Goal: Task Accomplishment & Management: Manage account settings

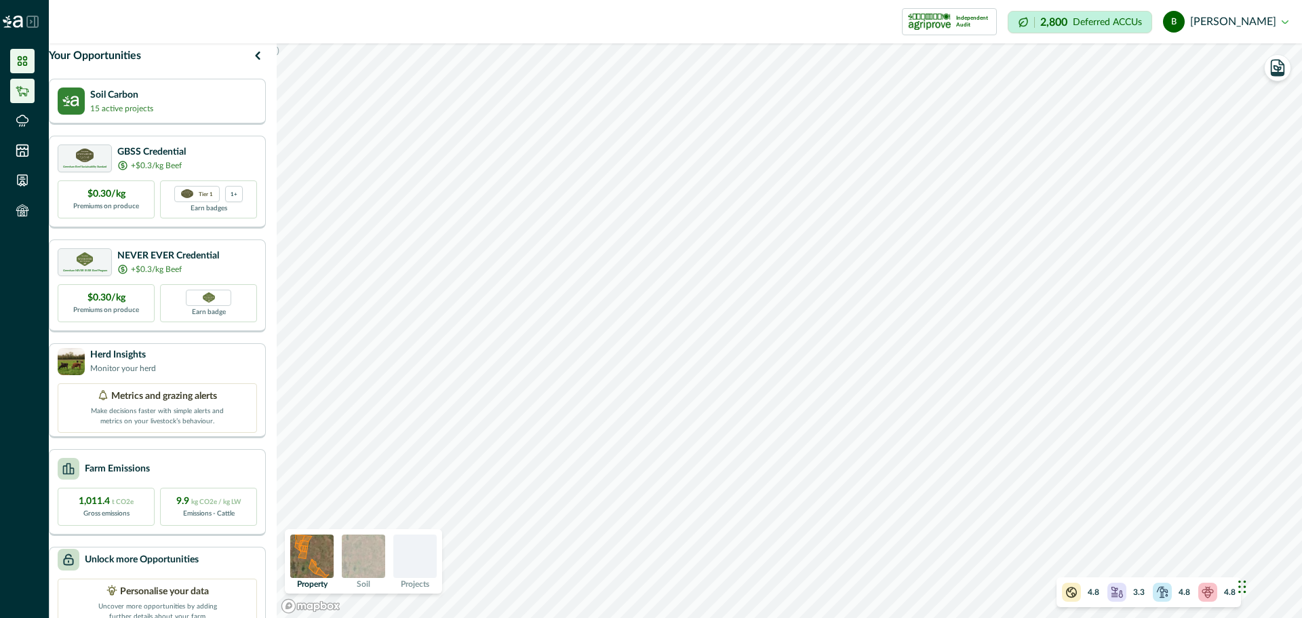
click at [20, 87] on icon at bounding box center [22, 91] width 13 height 10
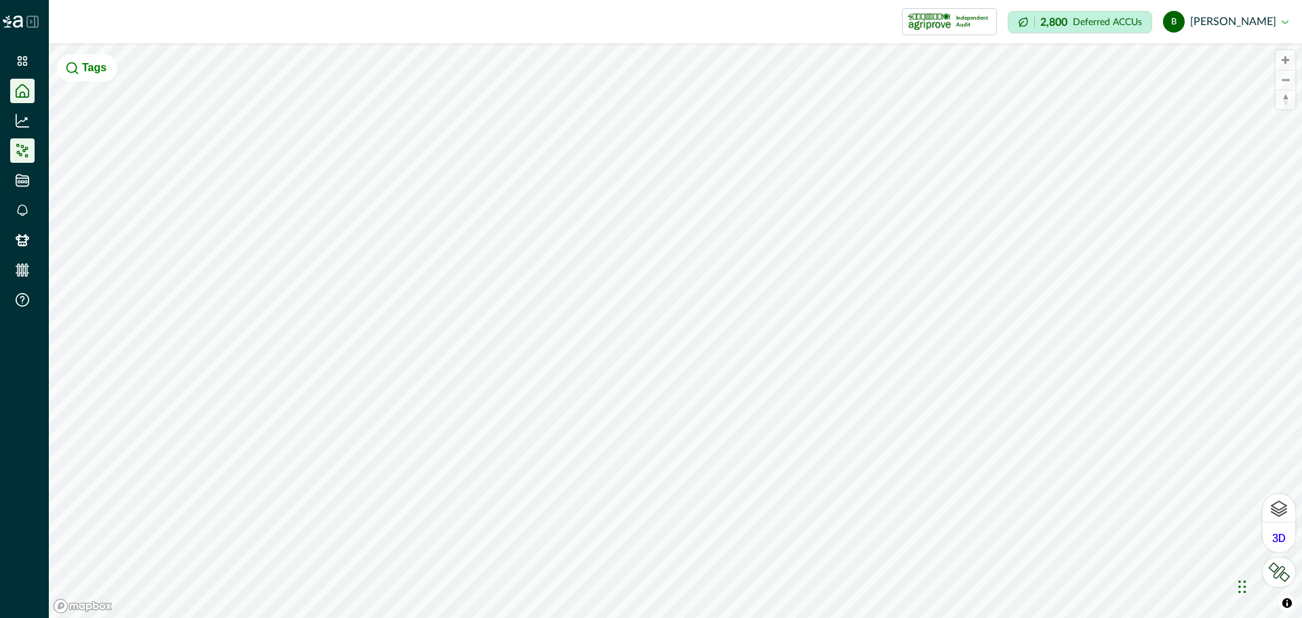
click at [20, 150] on icon at bounding box center [23, 151] width 14 height 14
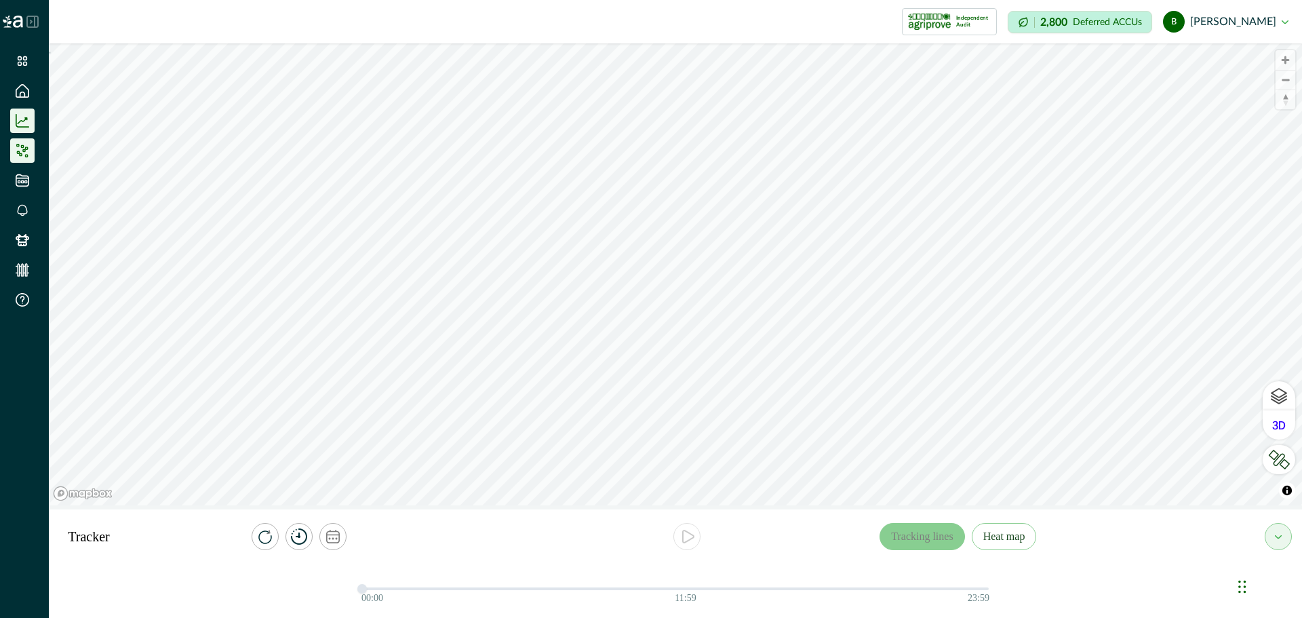
click at [22, 123] on icon at bounding box center [23, 121] width 14 height 14
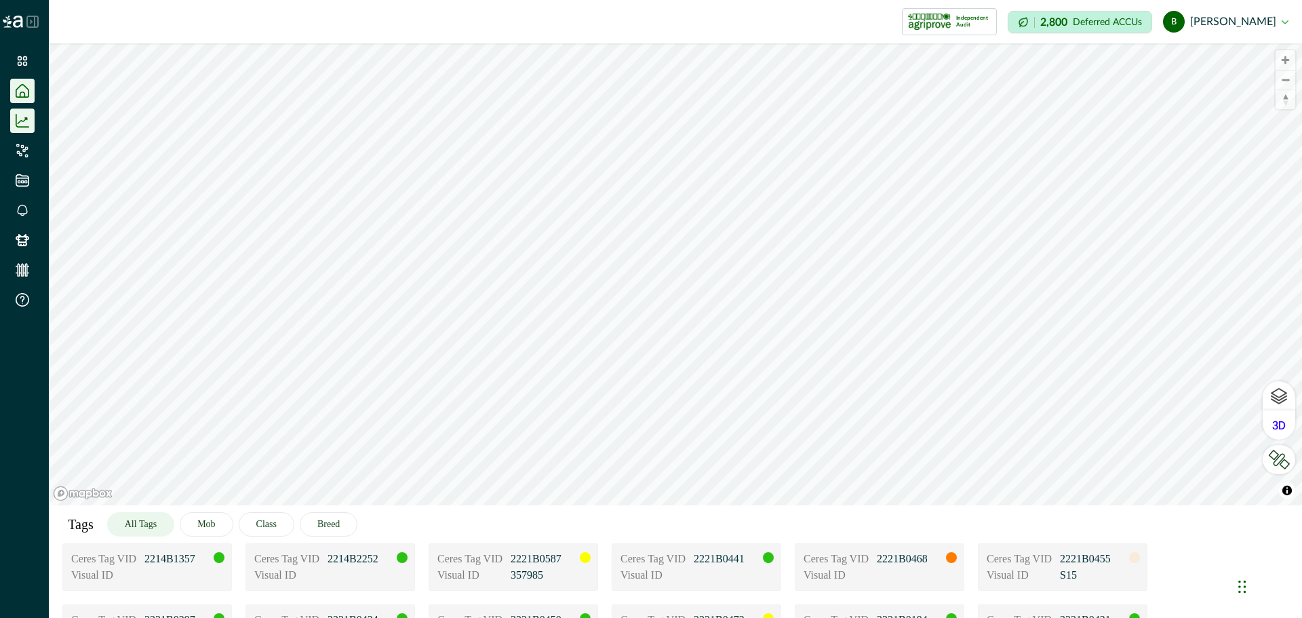
click at [27, 87] on icon at bounding box center [23, 91] width 14 height 14
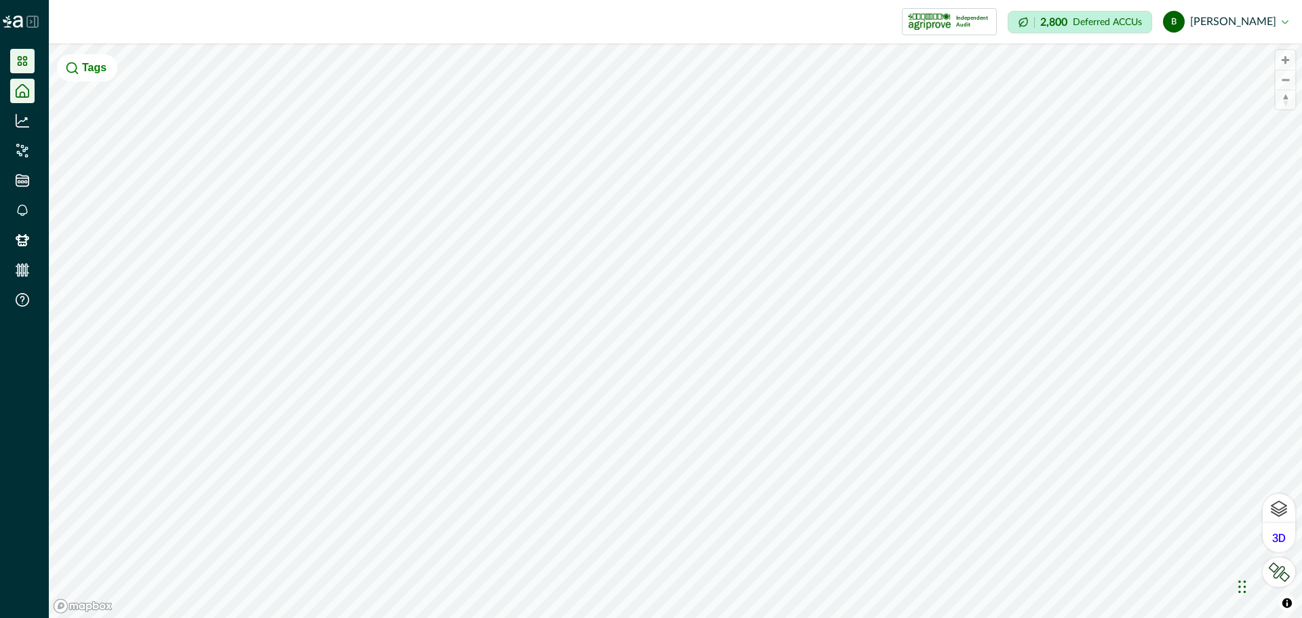
click at [24, 64] on icon at bounding box center [22, 60] width 9 height 9
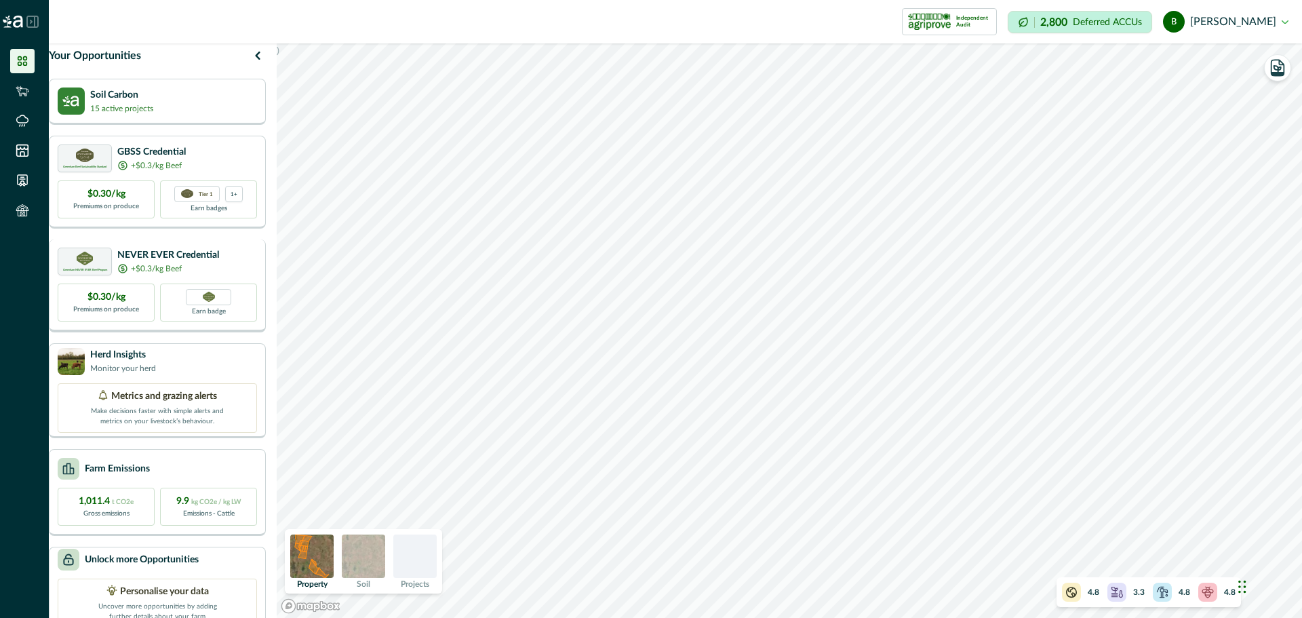
scroll to position [45, 0]
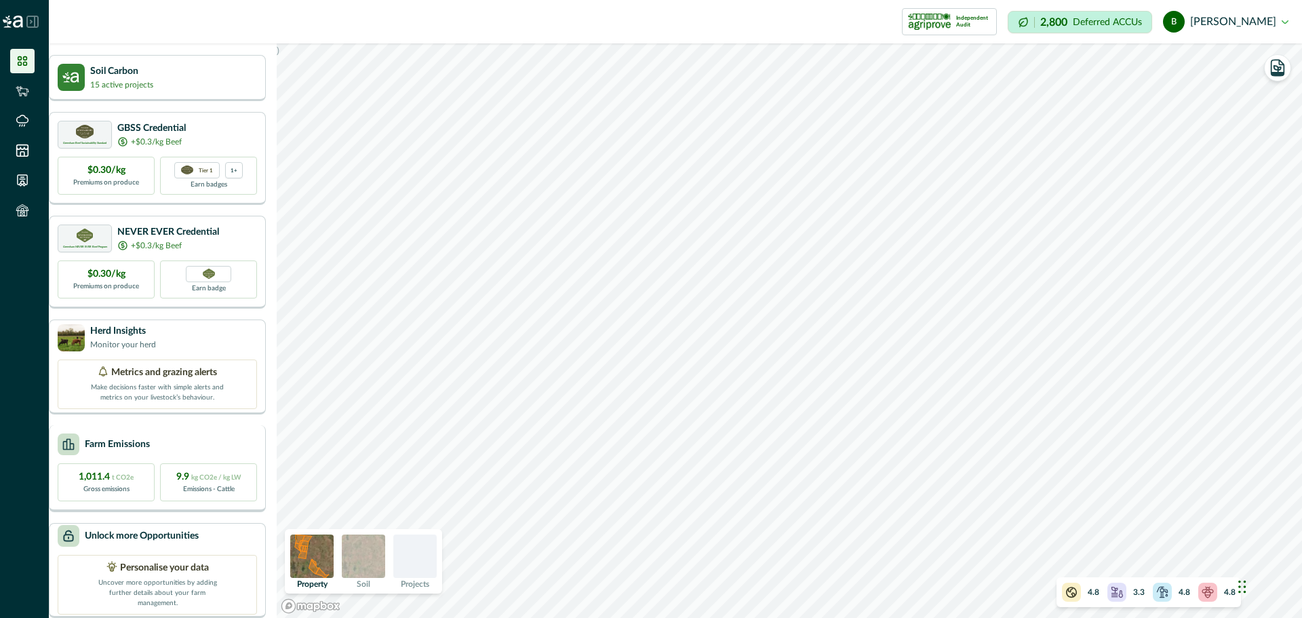
click at [113, 439] on p "Farm Emissions" at bounding box center [117, 444] width 65 height 14
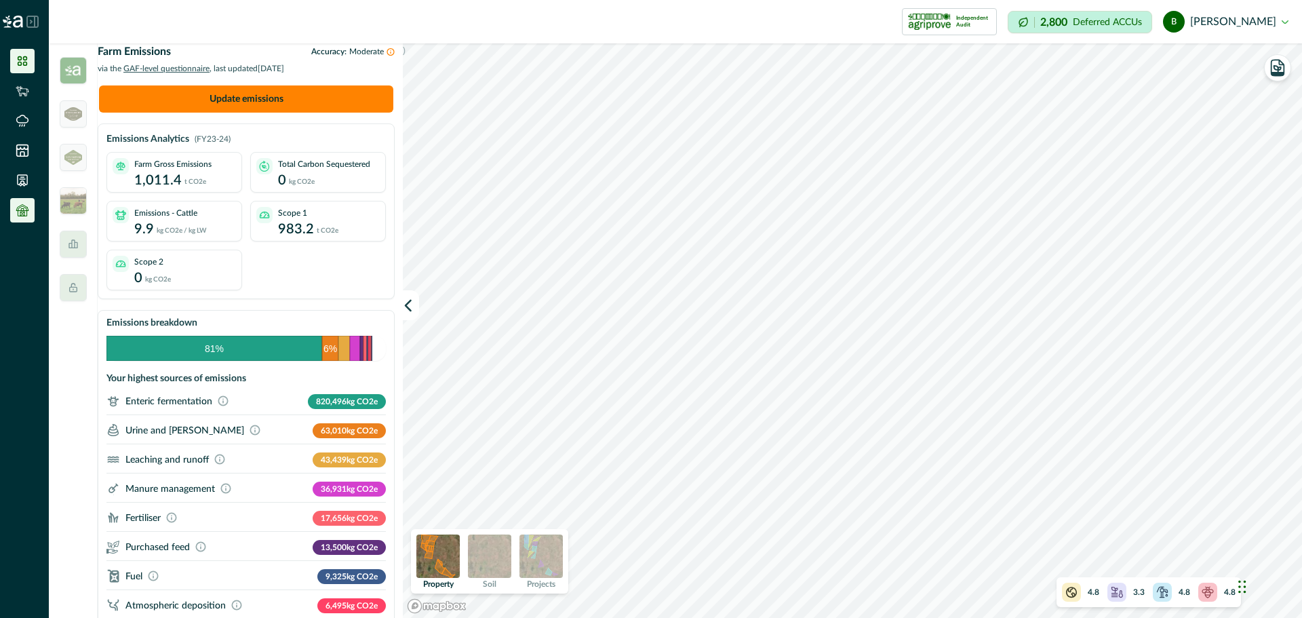
click at [23, 201] on li at bounding box center [22, 210] width 24 height 24
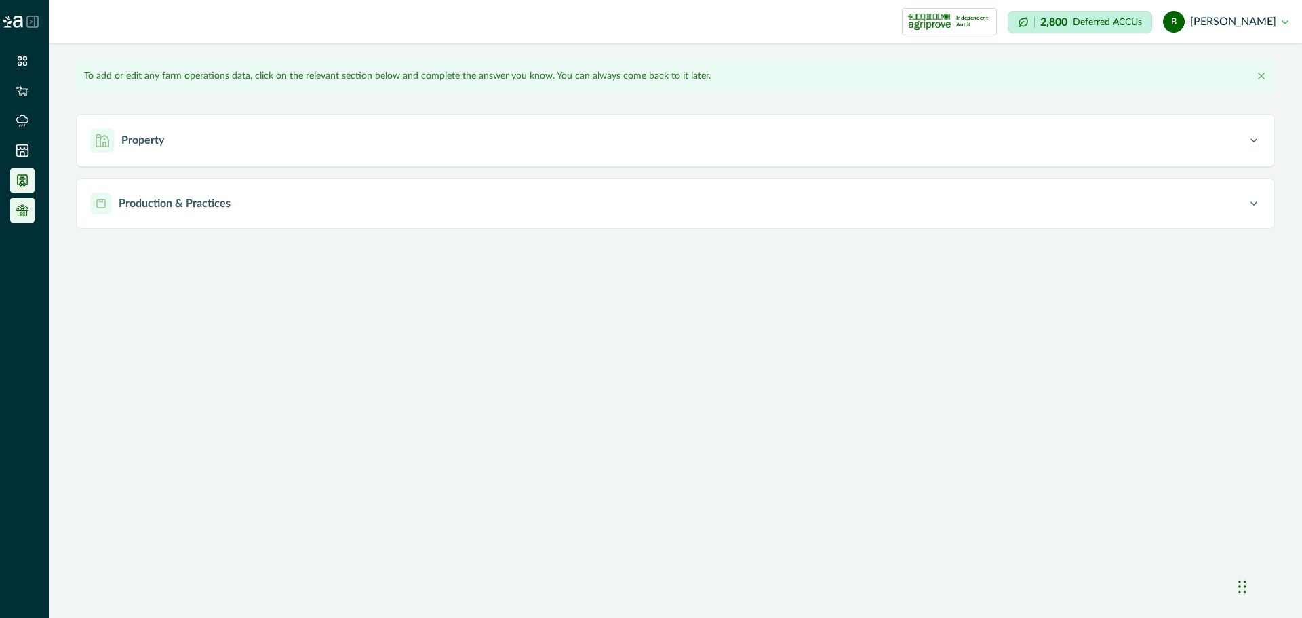
click at [23, 180] on icon at bounding box center [23, 181] width 14 height 14
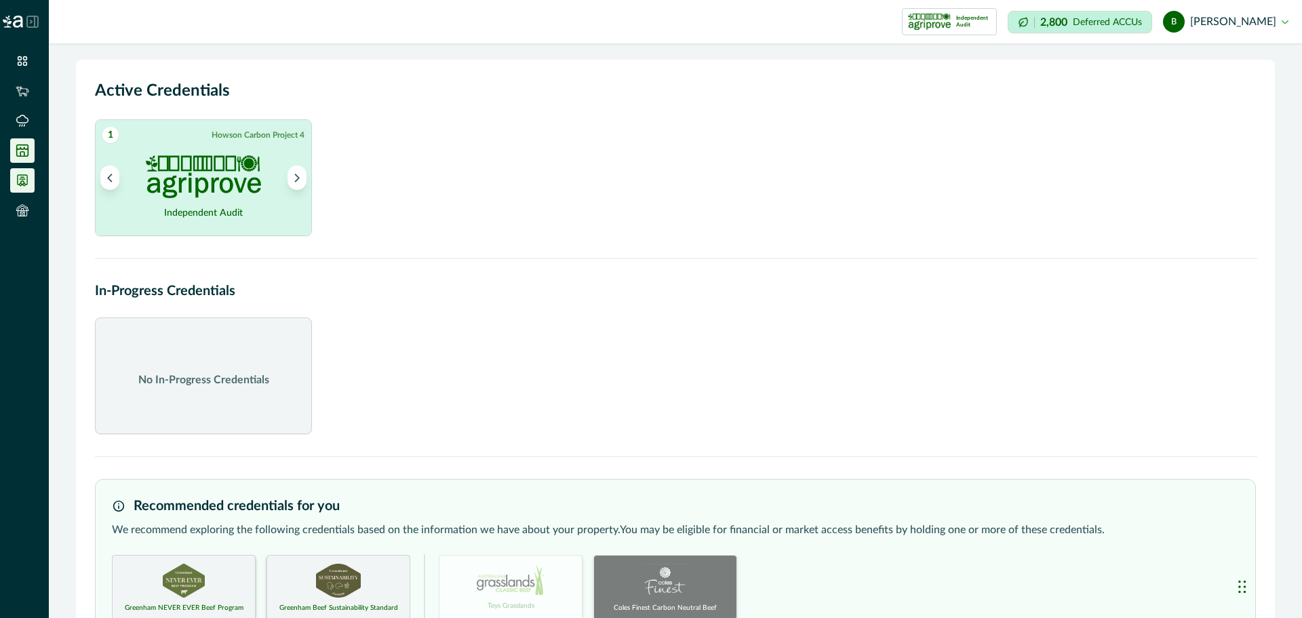
click at [23, 153] on icon at bounding box center [23, 151] width 14 height 14
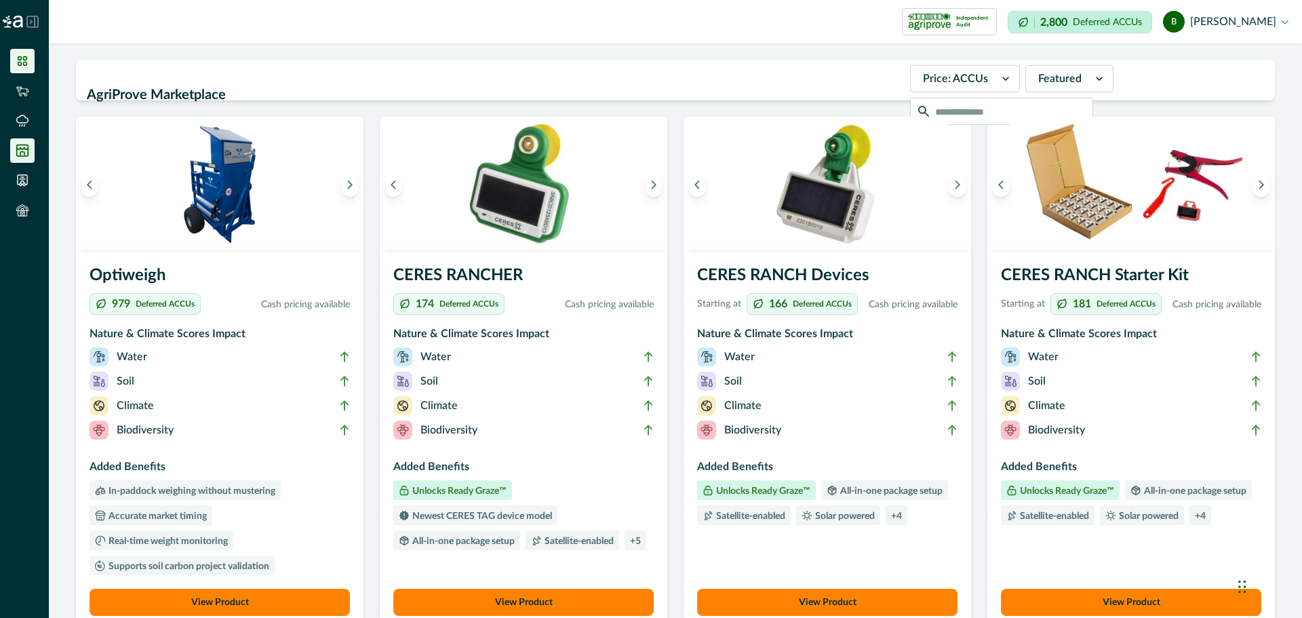
click at [22, 61] on icon at bounding box center [23, 61] width 14 height 14
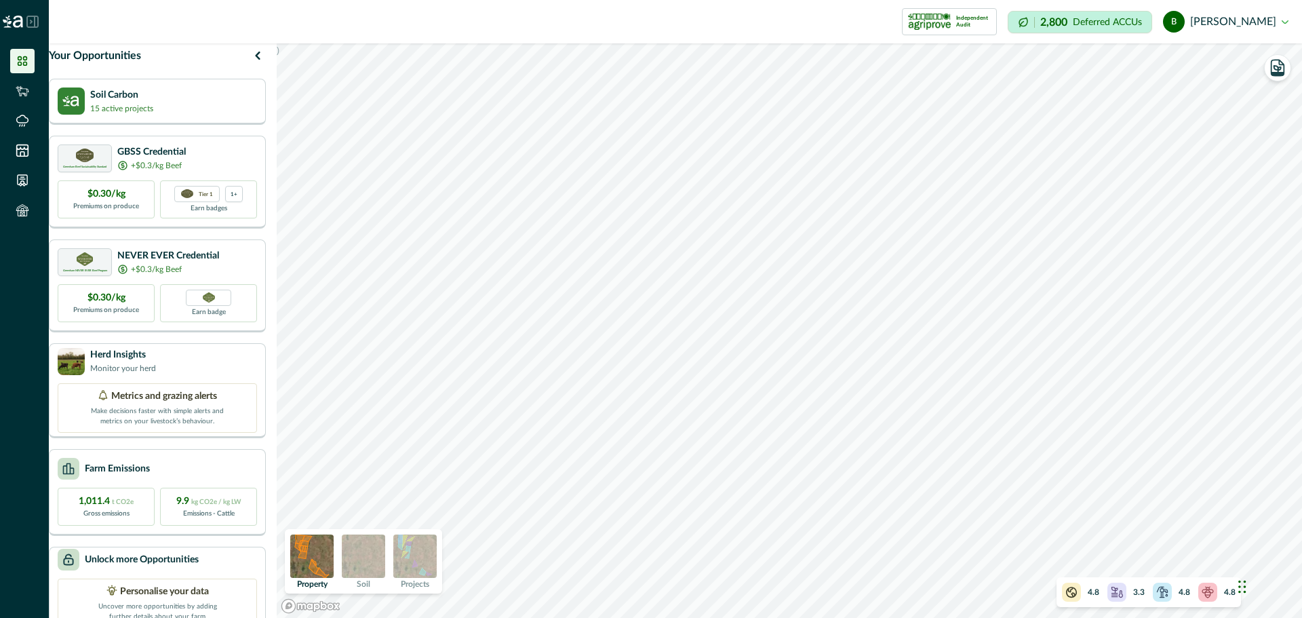
scroll to position [45, 0]
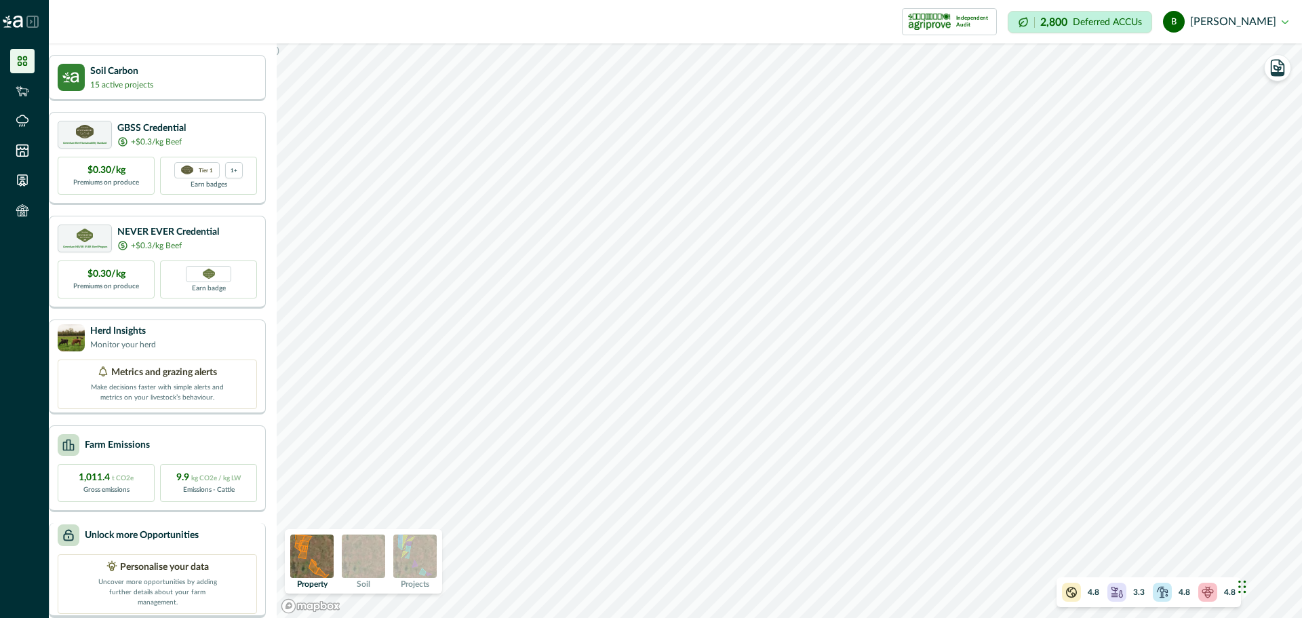
click at [178, 528] on p "Unlock more Opportunities" at bounding box center [142, 535] width 114 height 14
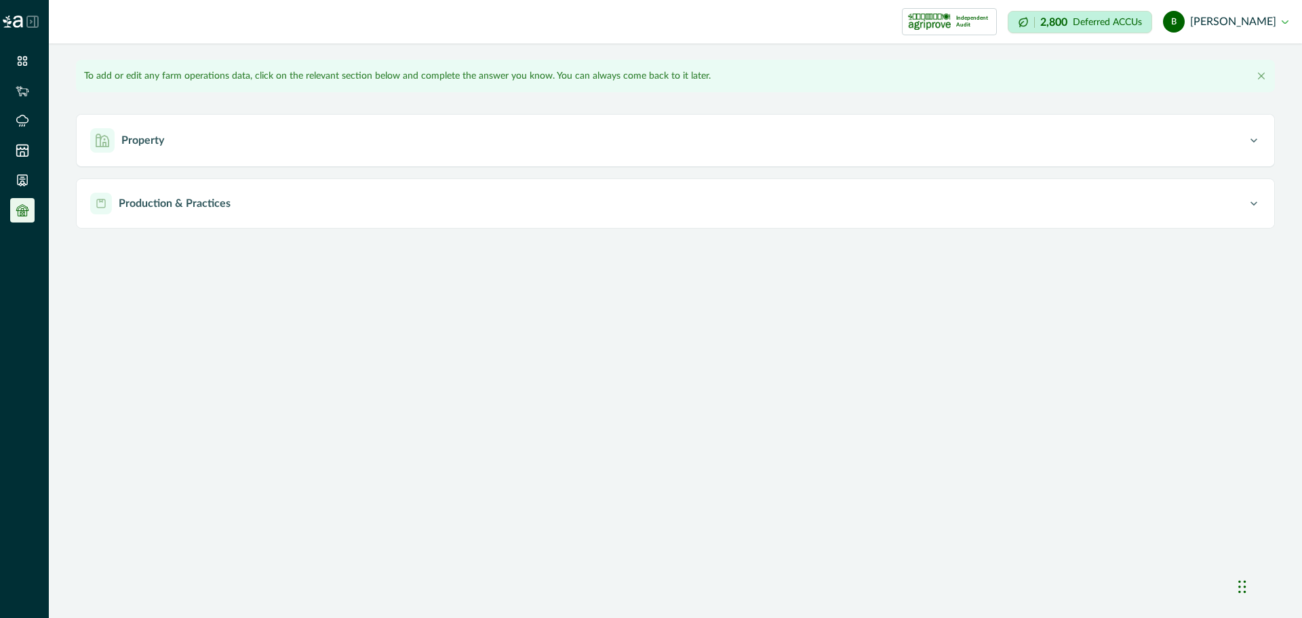
click at [1208, 31] on button "b bob marcus" at bounding box center [1225, 21] width 125 height 33
click at [1215, 66] on button "Sign out" at bounding box center [1212, 60] width 150 height 22
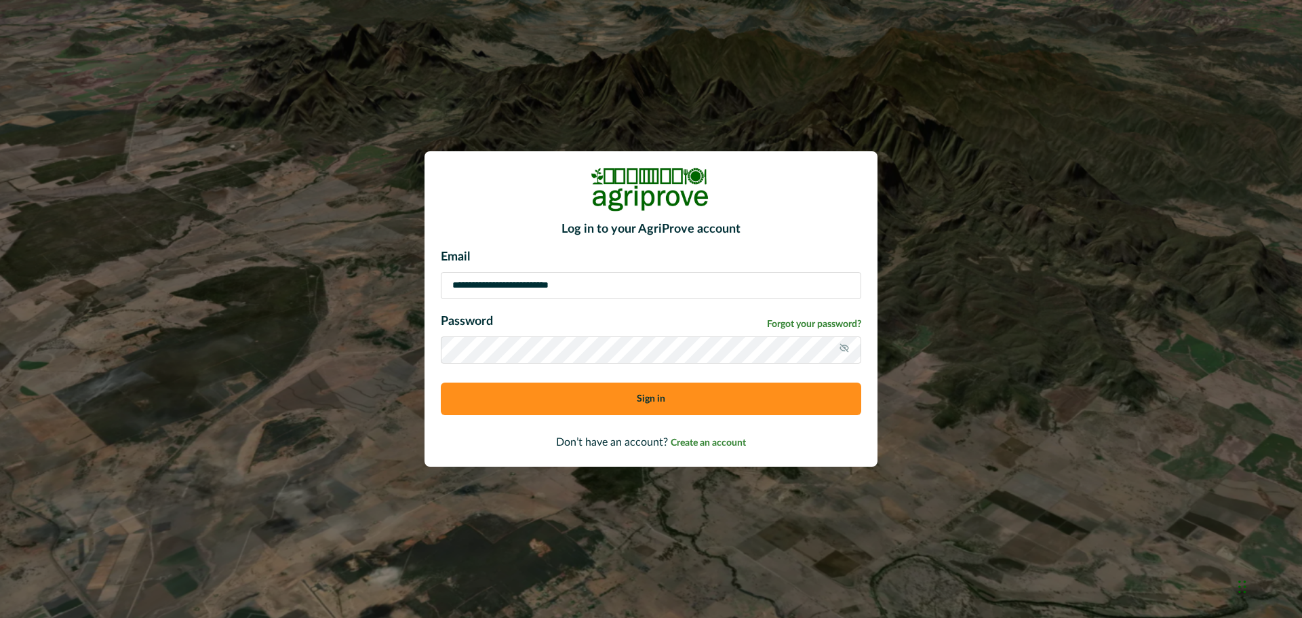
click at [607, 278] on input "**********" at bounding box center [651, 285] width 420 height 27
type input "**********"
click at [569, 401] on button "Sign in" at bounding box center [651, 398] width 420 height 33
